Goal: Transaction & Acquisition: Purchase product/service

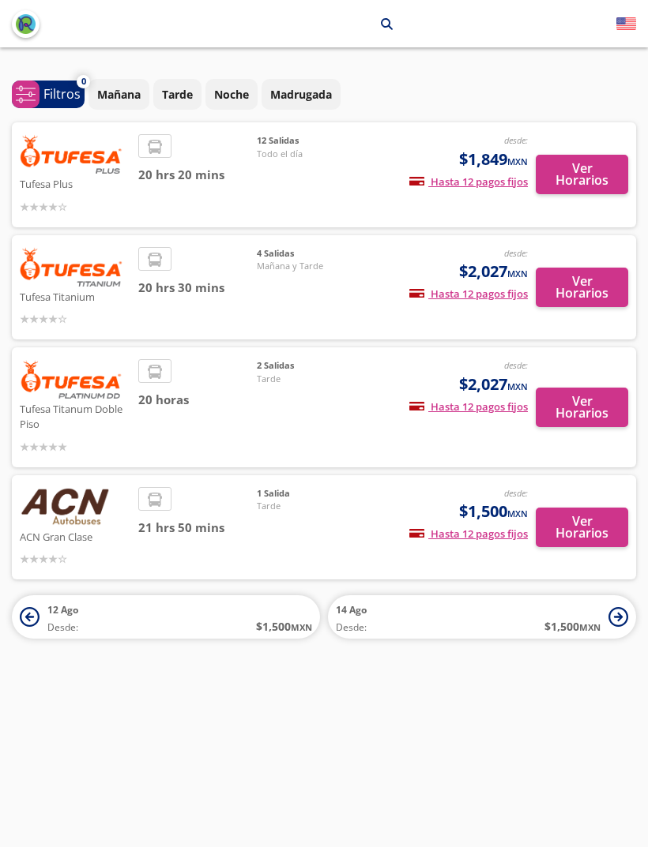
click at [122, 88] on p "Mañana" at bounding box center [118, 94] width 43 height 17
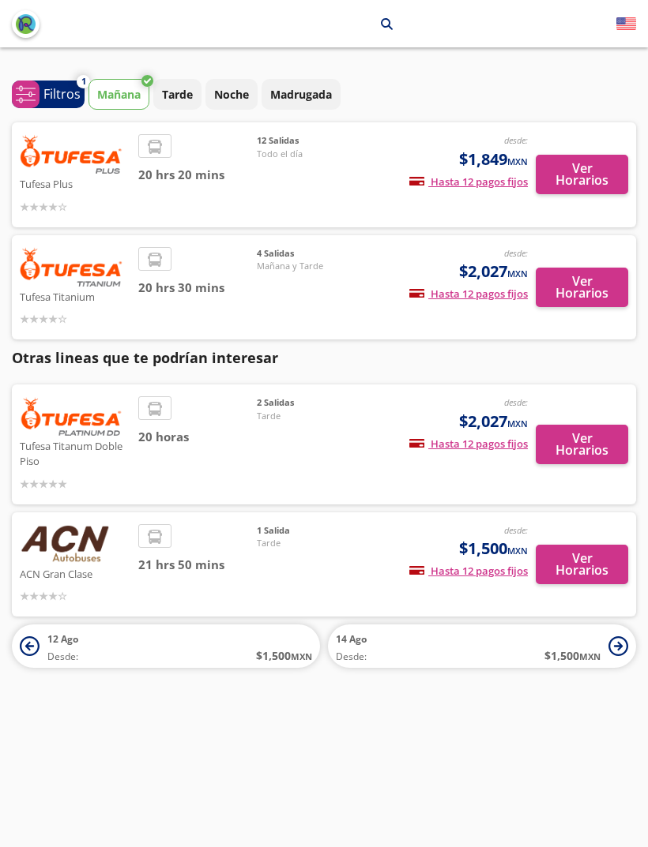
click at [170, 102] on p "Tarde" at bounding box center [177, 94] width 31 height 17
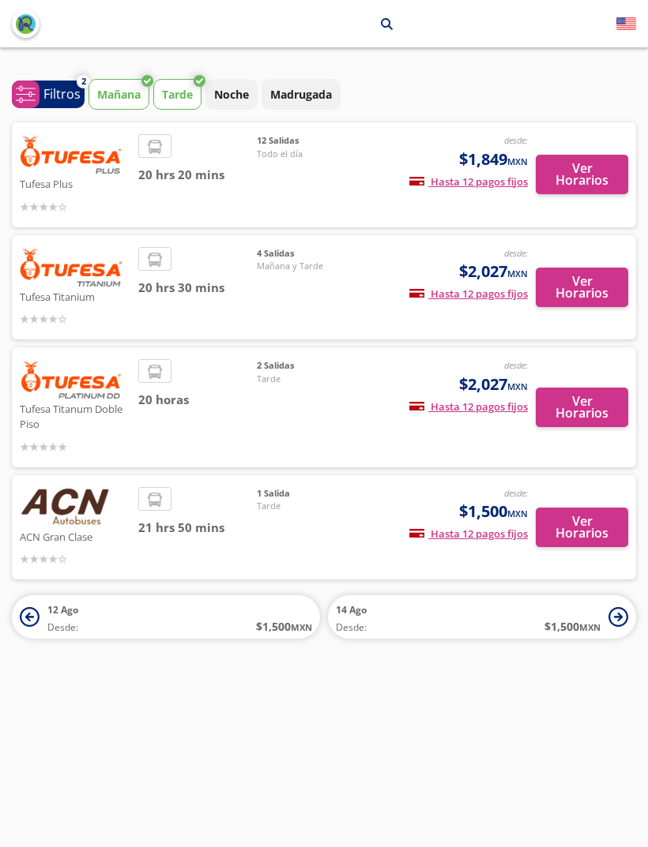
click at [223, 96] on p "Noche" at bounding box center [231, 94] width 35 height 17
click at [42, 85] on span "system-uicons:filtering Filtros" at bounding box center [48, 95] width 73 height 28
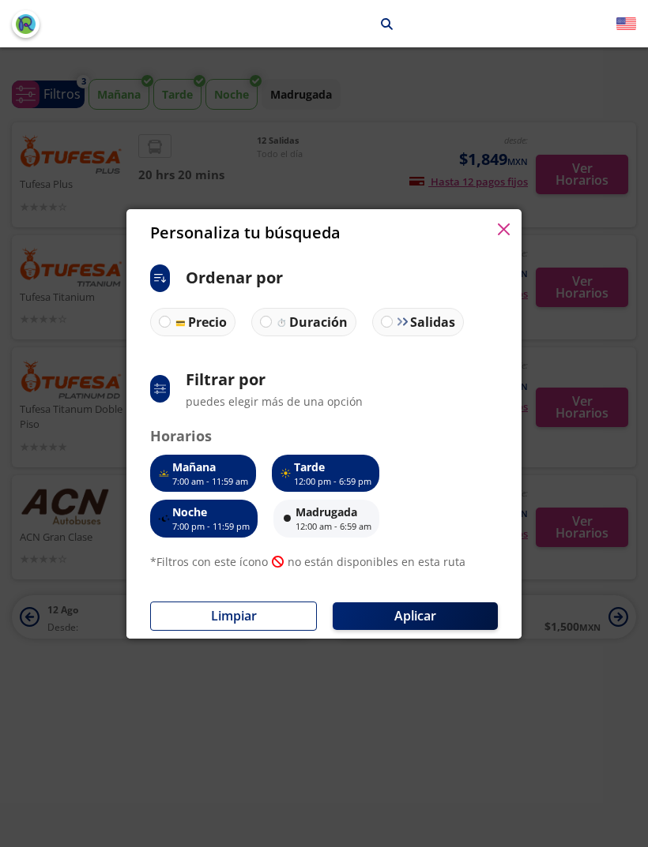
click at [498, 211] on div "Personaliza tu búsqueda" at bounding box center [323, 232] width 395 height 47
click at [505, 231] on icon "button" at bounding box center [504, 229] width 12 height 12
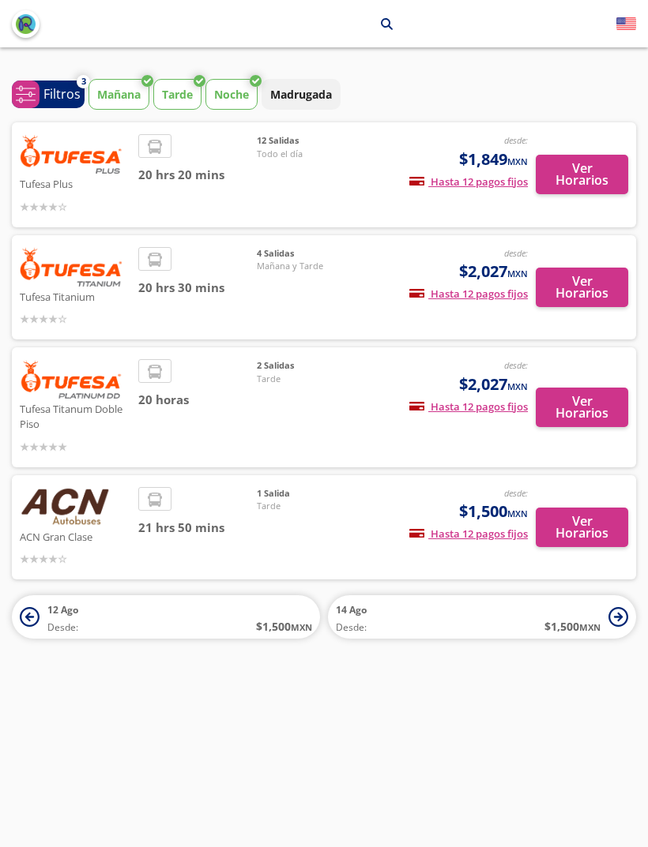
click at [303, 84] on button "Madrugada" at bounding box center [300, 94] width 79 height 31
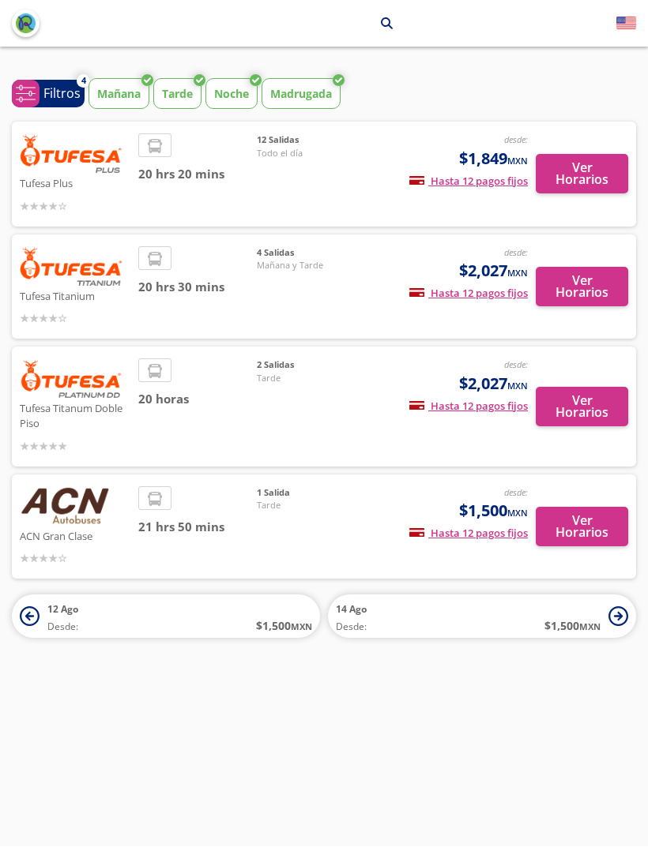
scroll to position [0, 8]
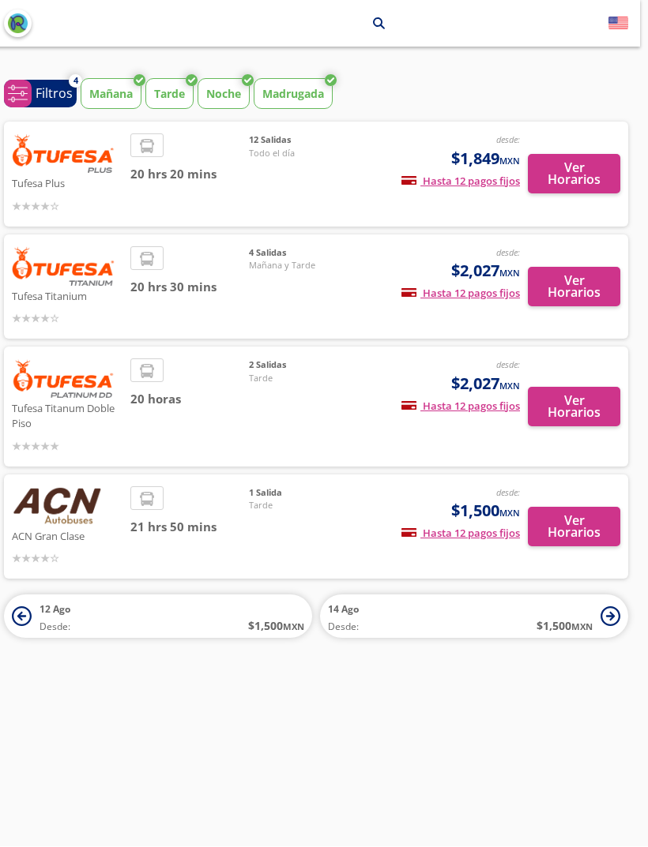
click at [584, 513] on button "Ver Horarios" at bounding box center [574, 527] width 92 height 39
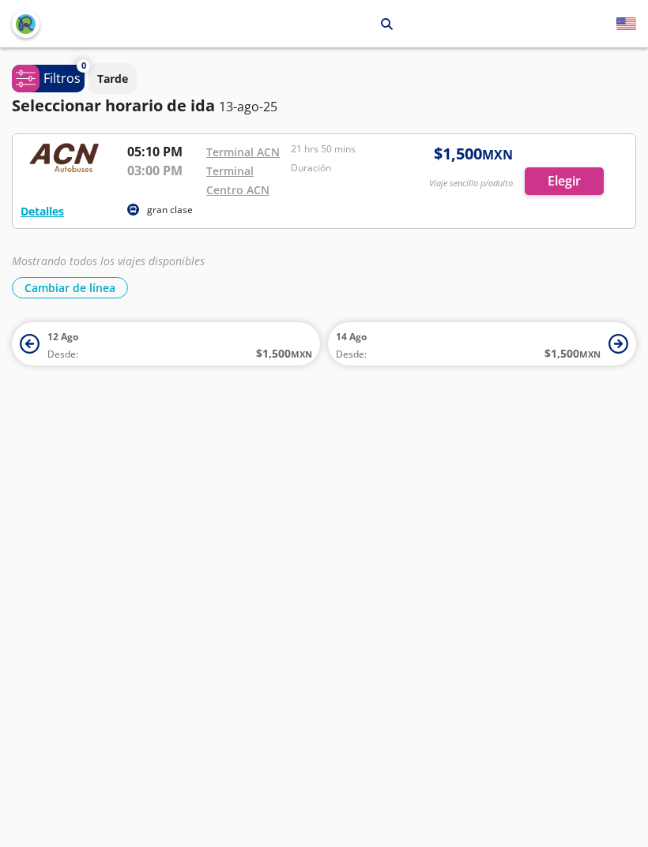
click at [576, 193] on div at bounding box center [324, 181] width 622 height 94
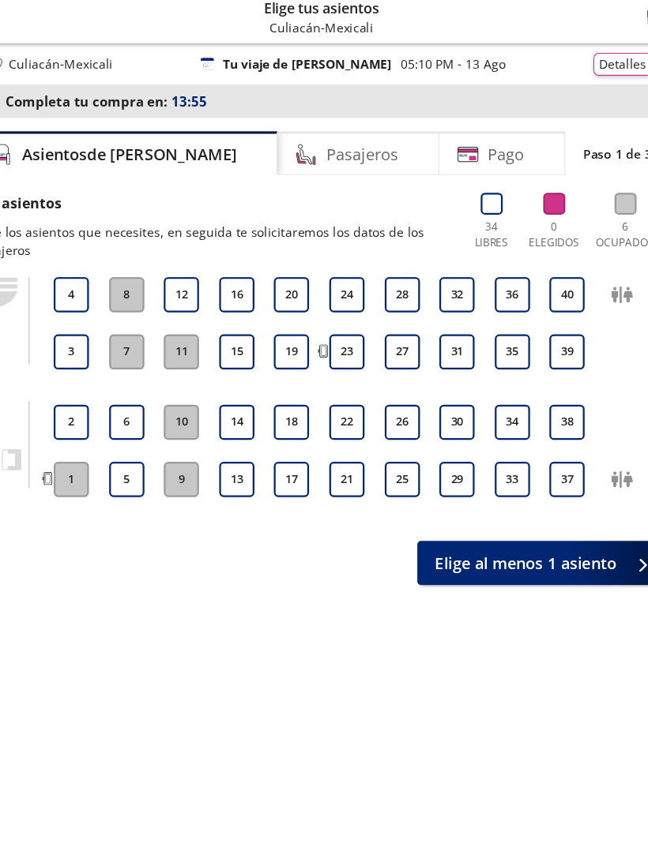
scroll to position [11, 0]
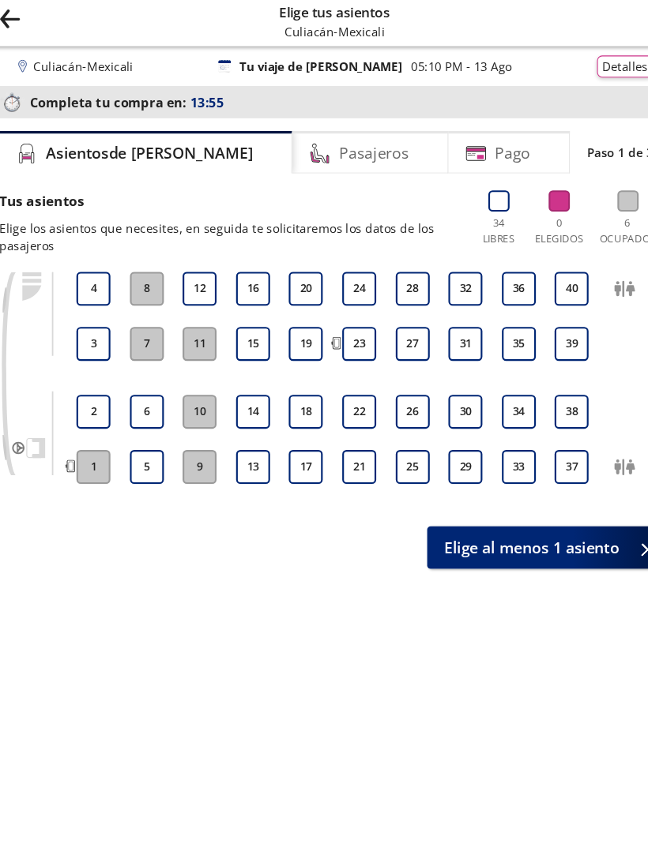
click at [136, 261] on button "8" at bounding box center [149, 273] width 32 height 32
click at [92, 310] on button "3" at bounding box center [100, 325] width 32 height 32
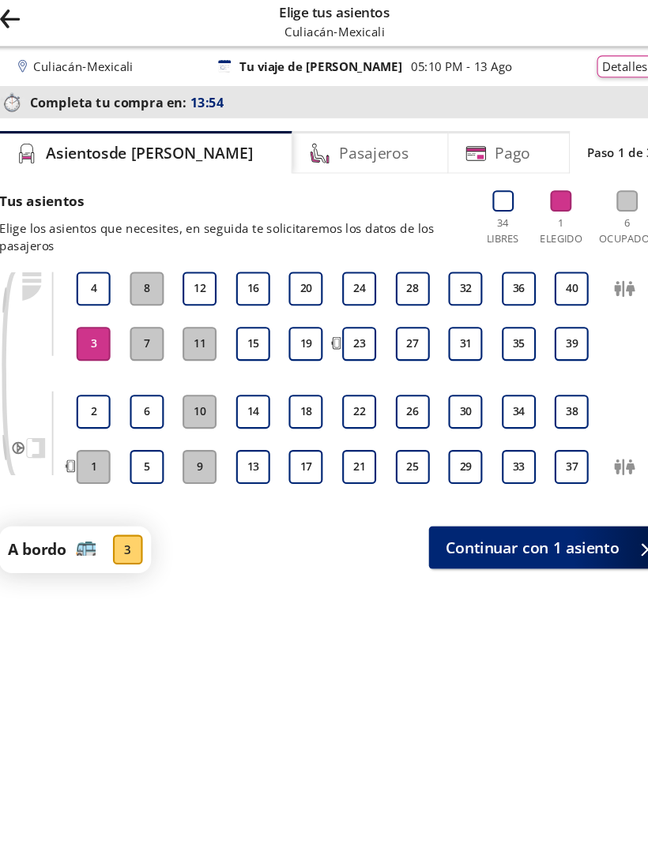
click at [84, 257] on button "4" at bounding box center [100, 273] width 32 height 32
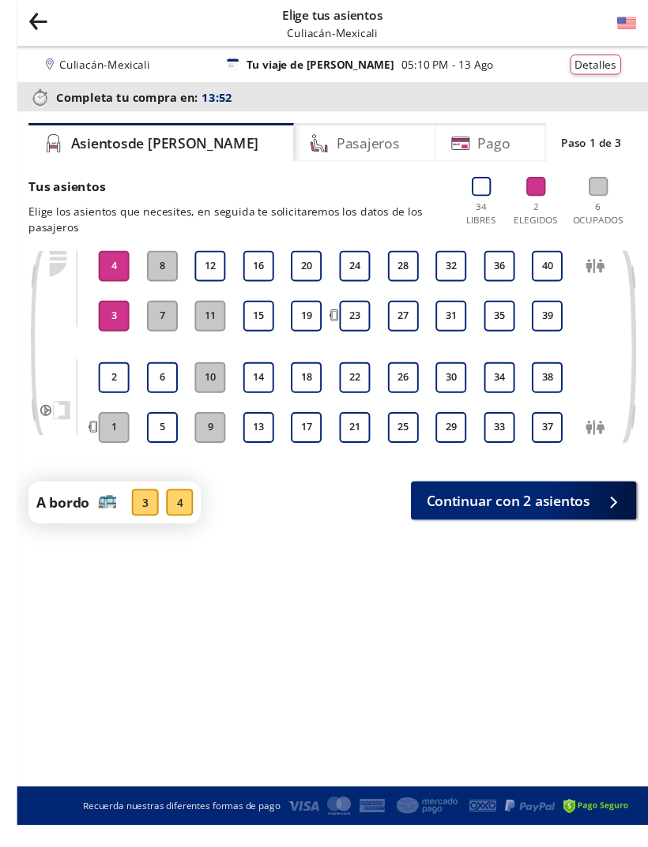
scroll to position [33, 0]
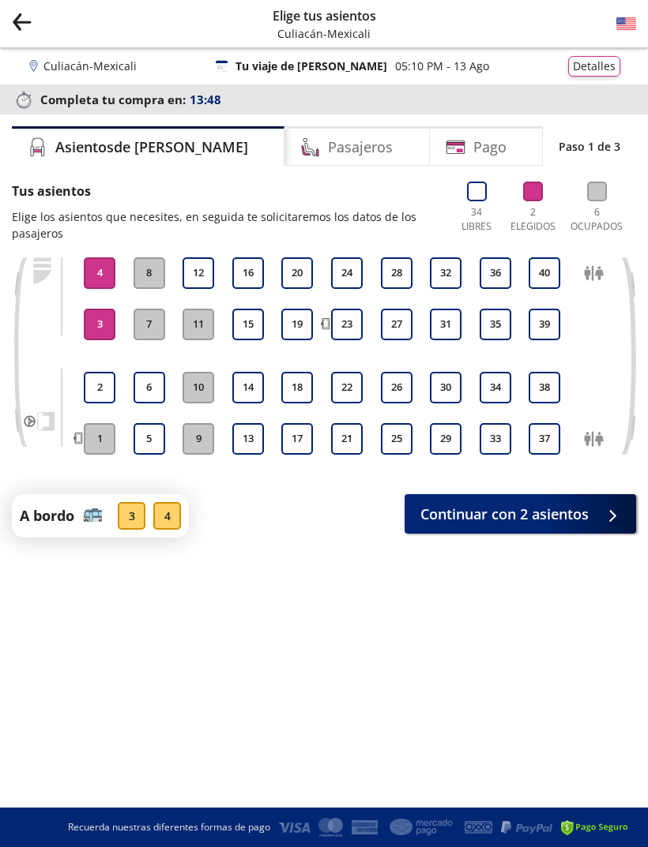
click at [478, 504] on span "Continuar con 2 asientos" at bounding box center [504, 514] width 168 height 21
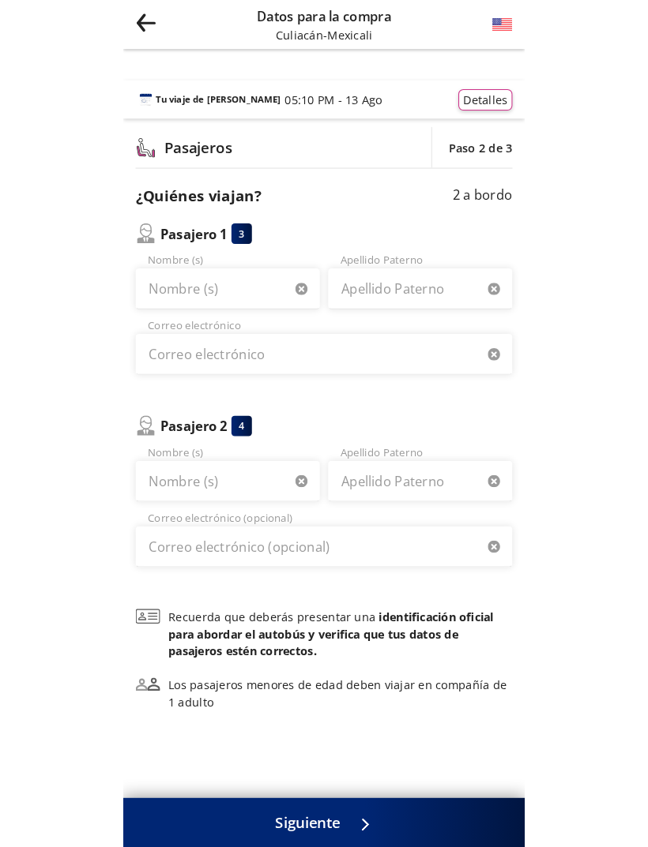
scroll to position [53, 0]
